Goal: Information Seeking & Learning: Find contact information

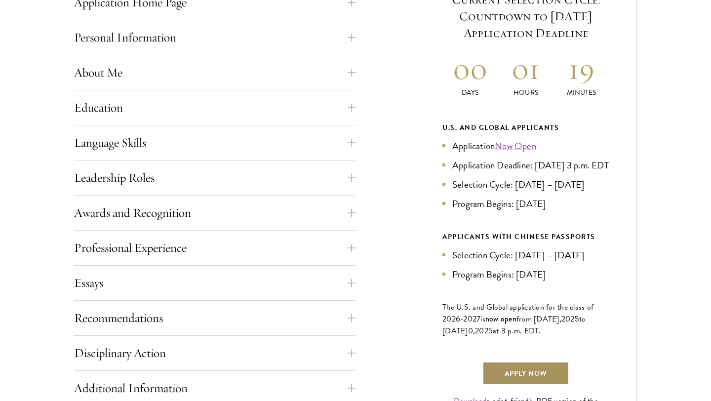
click at [527, 385] on link "Apply Now" at bounding box center [525, 373] width 87 height 24
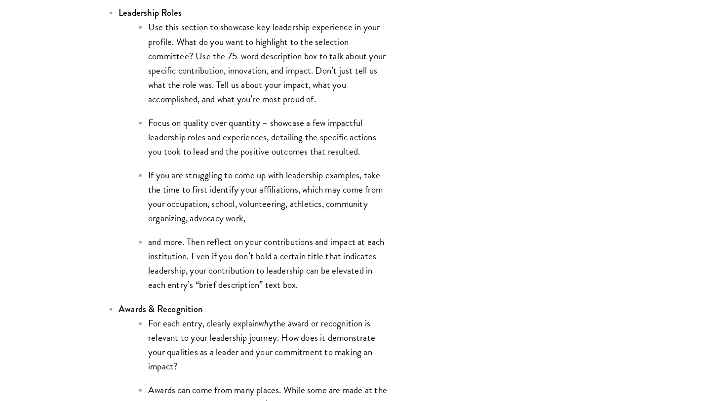
scroll to position [2339, 0]
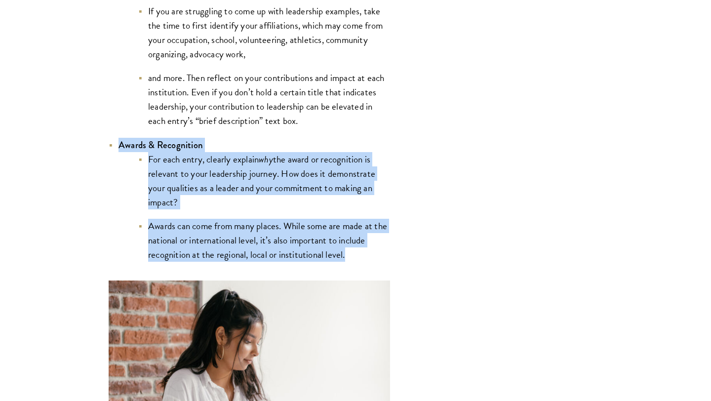
drag, startPoint x: 118, startPoint y: 147, endPoint x: 349, endPoint y: 260, distance: 257.1
click at [350, 260] on li "Awards & Recognition For each entry, clearly explain why the award or recogniti…" at bounding box center [249, 200] width 281 height 124
copy li "Awards & Recognition For each entry, clearly explain why the award or recogniti…"
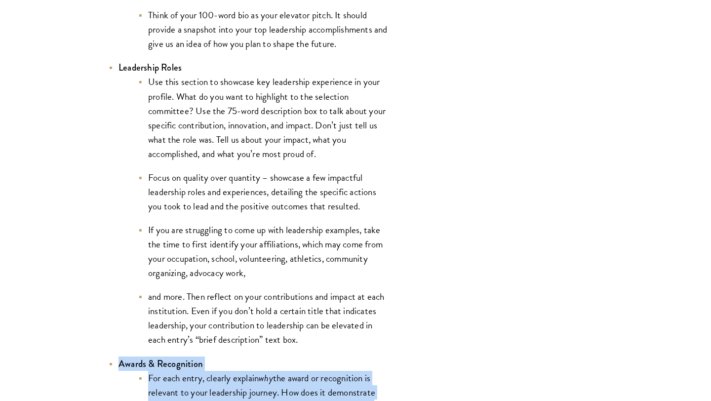
scroll to position [2133, 0]
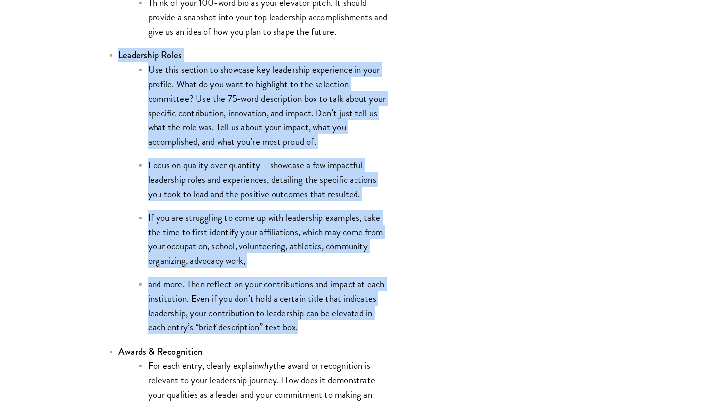
drag, startPoint x: 118, startPoint y: 56, endPoint x: 415, endPoint y: 335, distance: 406.4
copy li "Leadership Roles Use this section to showcase key leadership experience in your…"
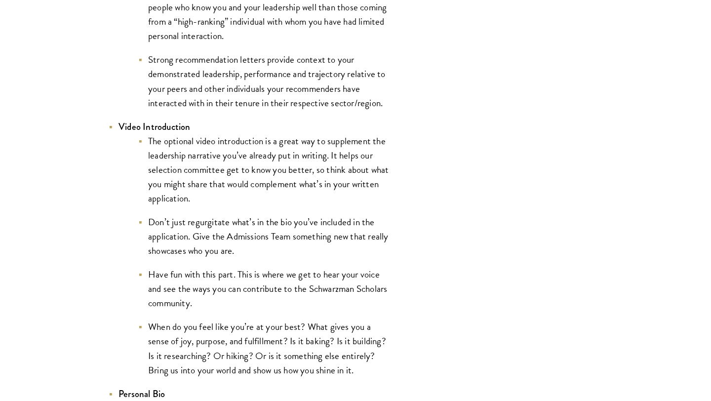
scroll to position [1613, 0]
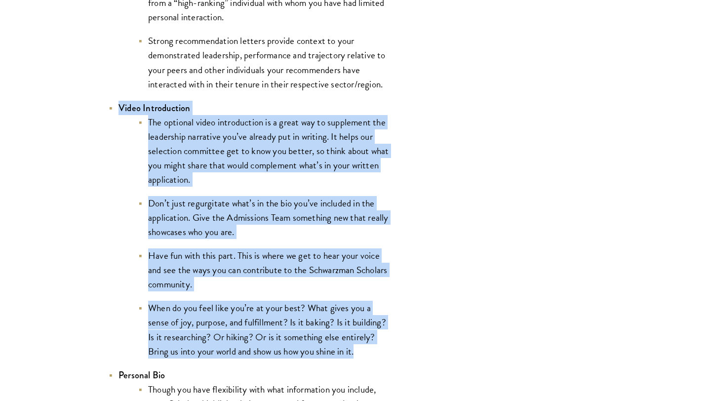
drag, startPoint x: 107, startPoint y: 104, endPoint x: 372, endPoint y: 353, distance: 363.8
copy li "Video Introduction The optional video introduction is a great way to supplement…"
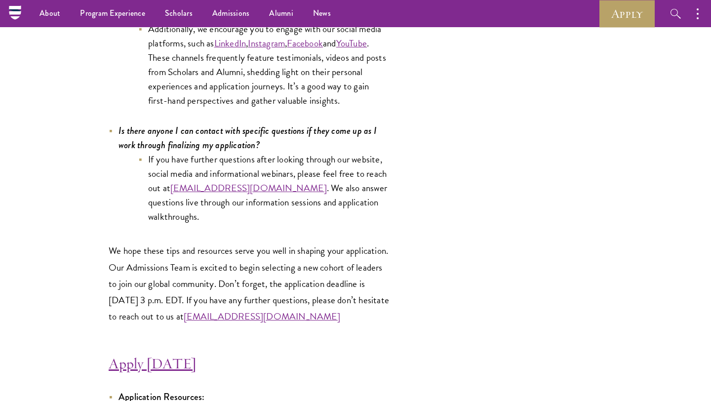
scroll to position [298, 0]
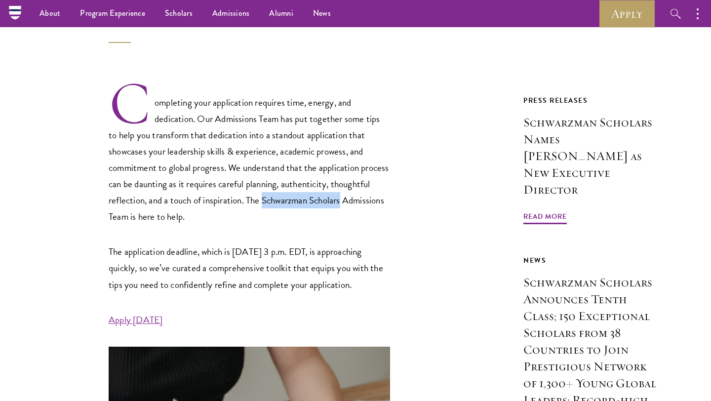
drag, startPoint x: 307, startPoint y: 199, endPoint x: 386, endPoint y: 201, distance: 78.5
click at [387, 202] on p "Completing your application requires time, energy, and dedication. Our Admissio…" at bounding box center [249, 152] width 281 height 145
copy p "Schwarzman Scholars"
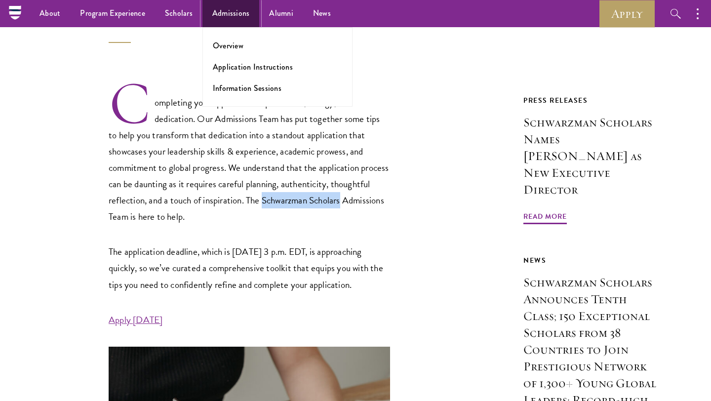
click at [230, 12] on link "Admissions" at bounding box center [230, 13] width 57 height 27
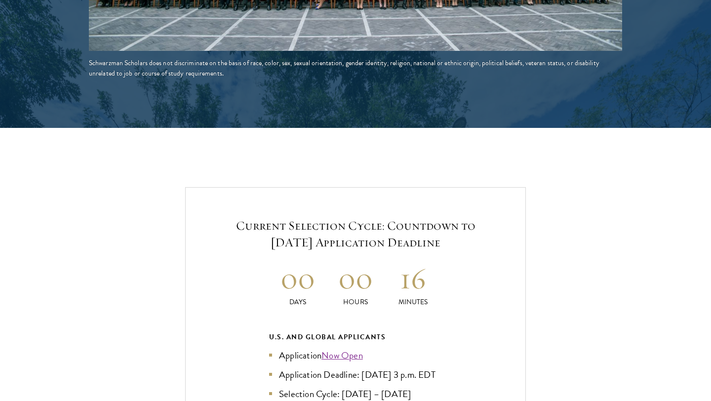
scroll to position [1979, 0]
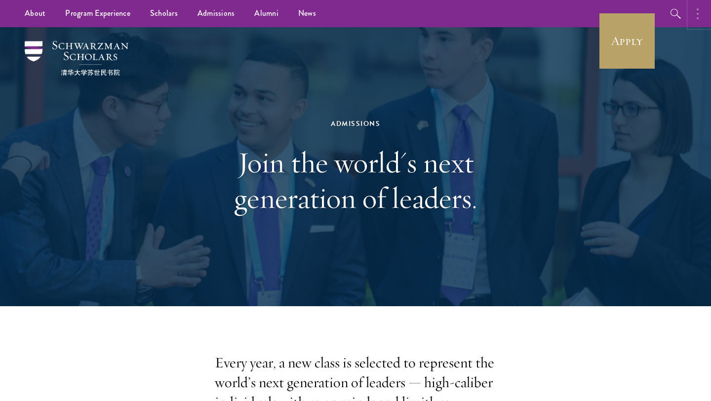
click at [697, 17] on circle "button" at bounding box center [697, 18] width 2 height 2
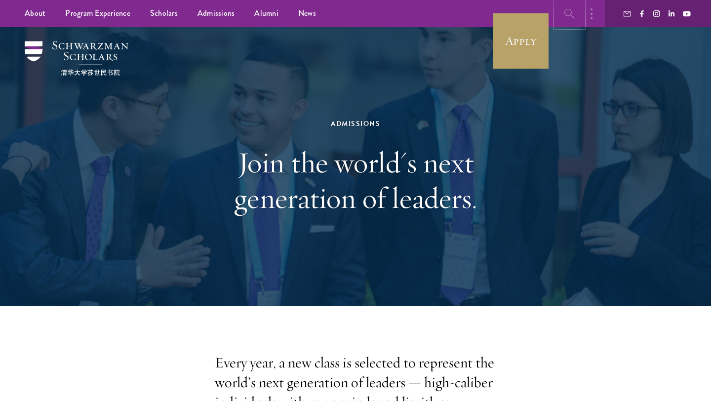
click at [567, 12] on icon "button" at bounding box center [570, 14] width 12 height 12
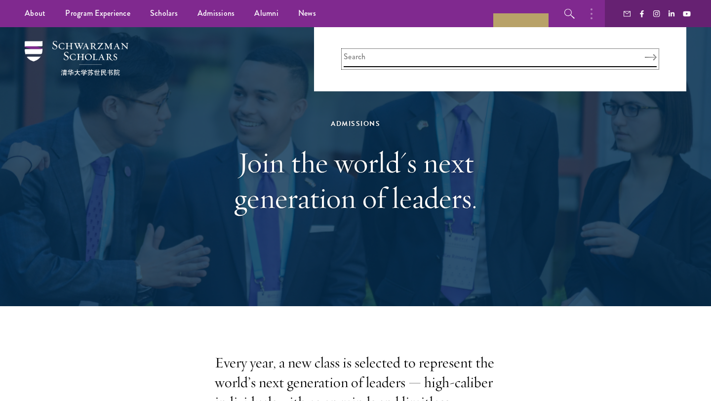
click at [507, 54] on input "search" at bounding box center [499, 59] width 313 height 16
type input "contact"
click at [645, 54] on button "Search" at bounding box center [651, 57] width 12 height 7
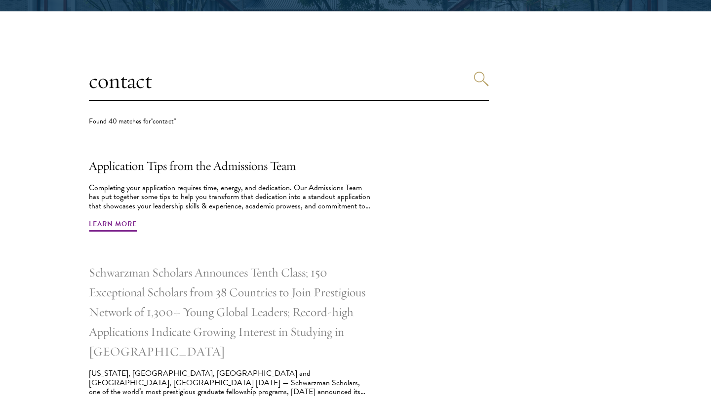
scroll to position [241, 0]
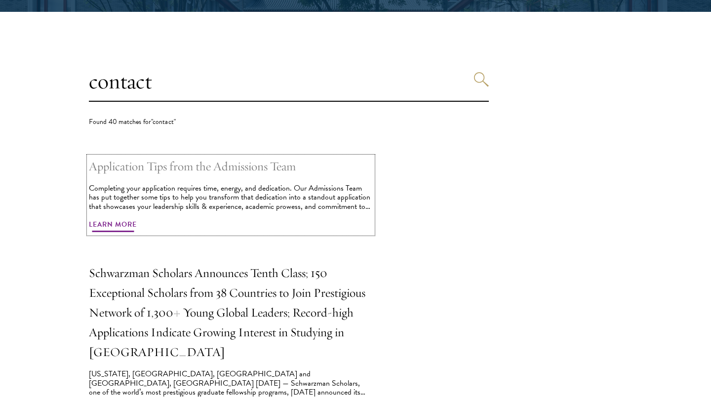
click at [204, 168] on h2 "Application Tips from the Admissions Team" at bounding box center [231, 166] width 284 height 20
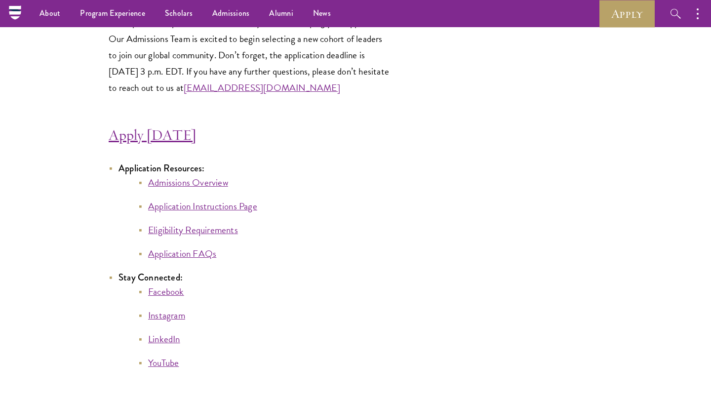
scroll to position [5275, 0]
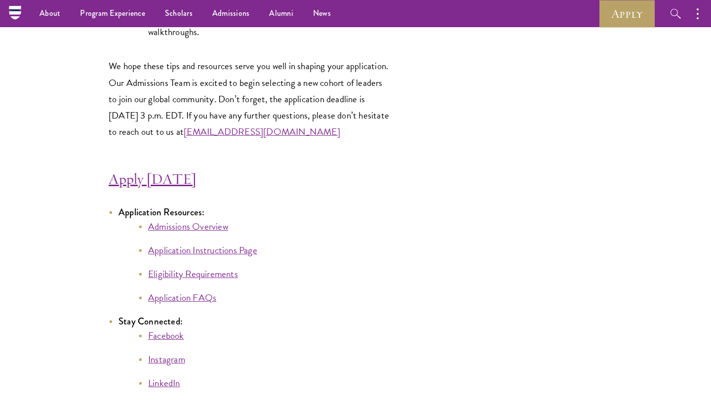
drag, startPoint x: 248, startPoint y: 140, endPoint x: 103, endPoint y: 142, distance: 145.1
copy link "[EMAIL_ADDRESS][DOMAIN_NAME]"
